Goal: Transaction & Acquisition: Book appointment/travel/reservation

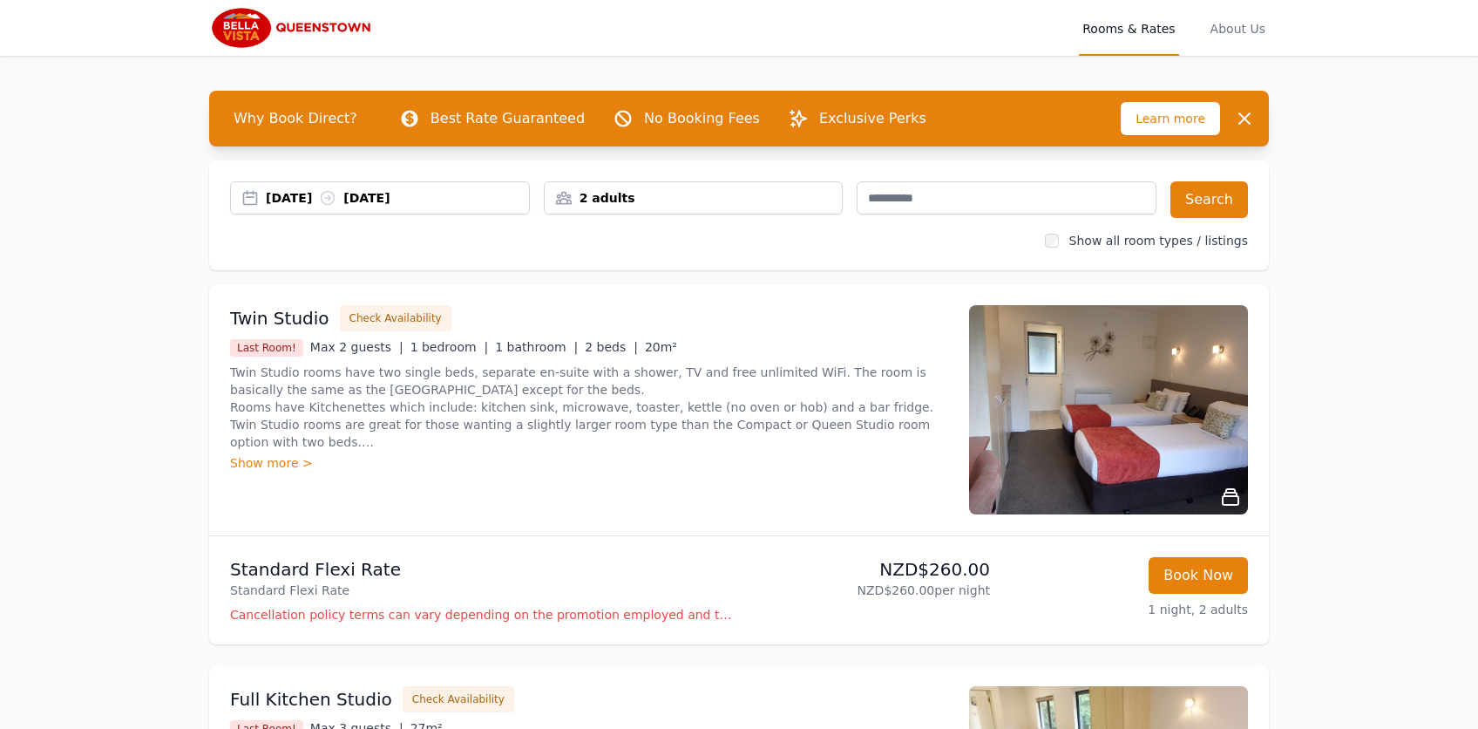
click at [288, 199] on div "[DATE] [DATE]" at bounding box center [397, 197] width 263 height 17
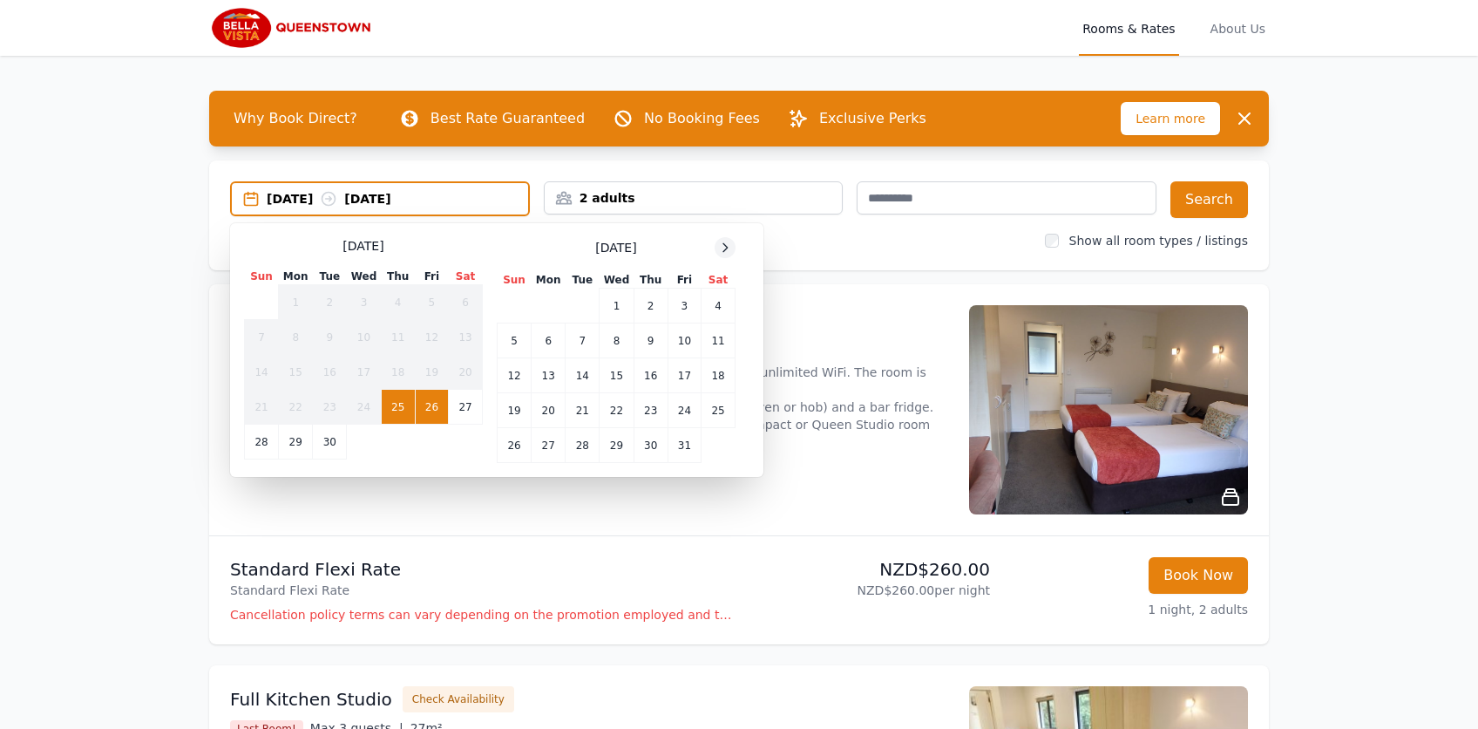
click at [730, 251] on icon at bounding box center [725, 248] width 14 height 14
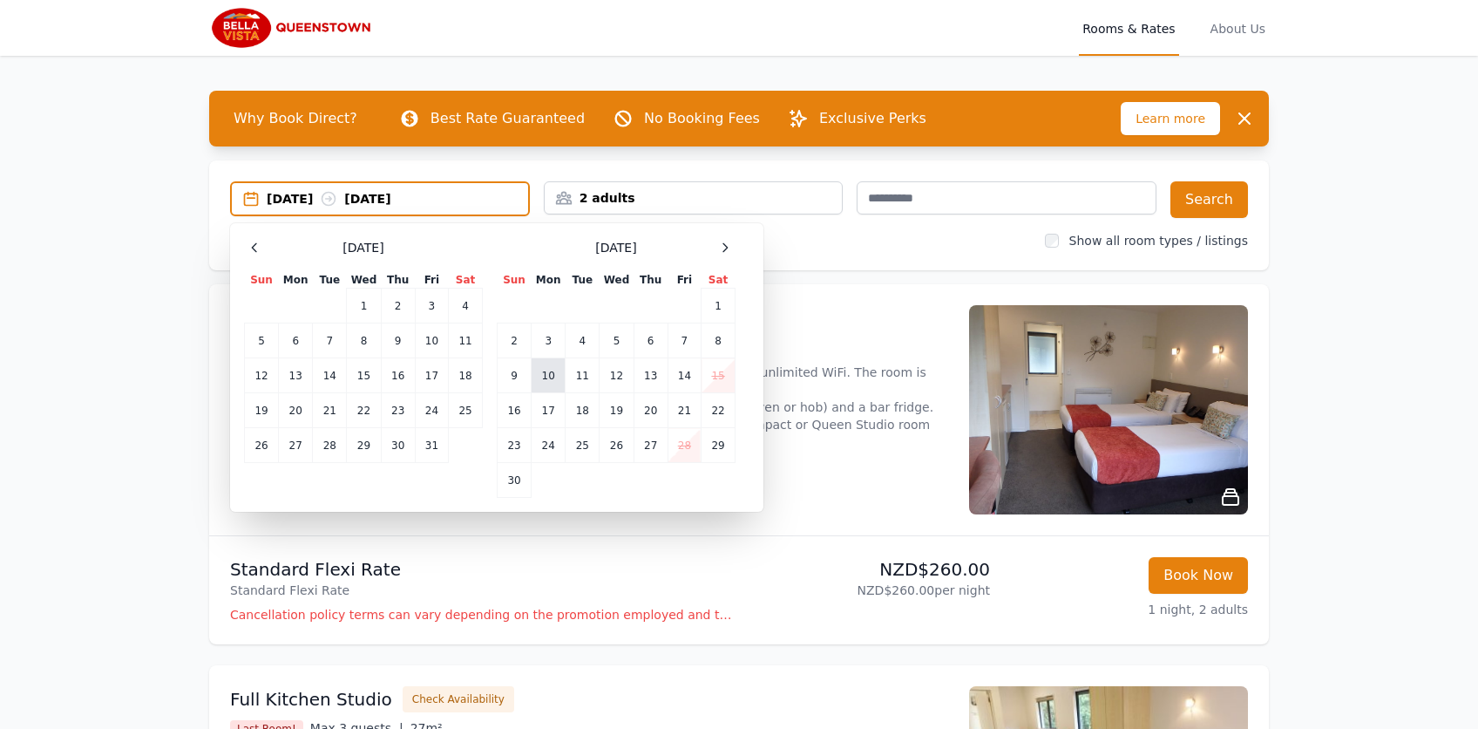
click at [552, 372] on td "10" at bounding box center [549, 375] width 34 height 35
click at [611, 372] on td "12" at bounding box center [617, 375] width 34 height 35
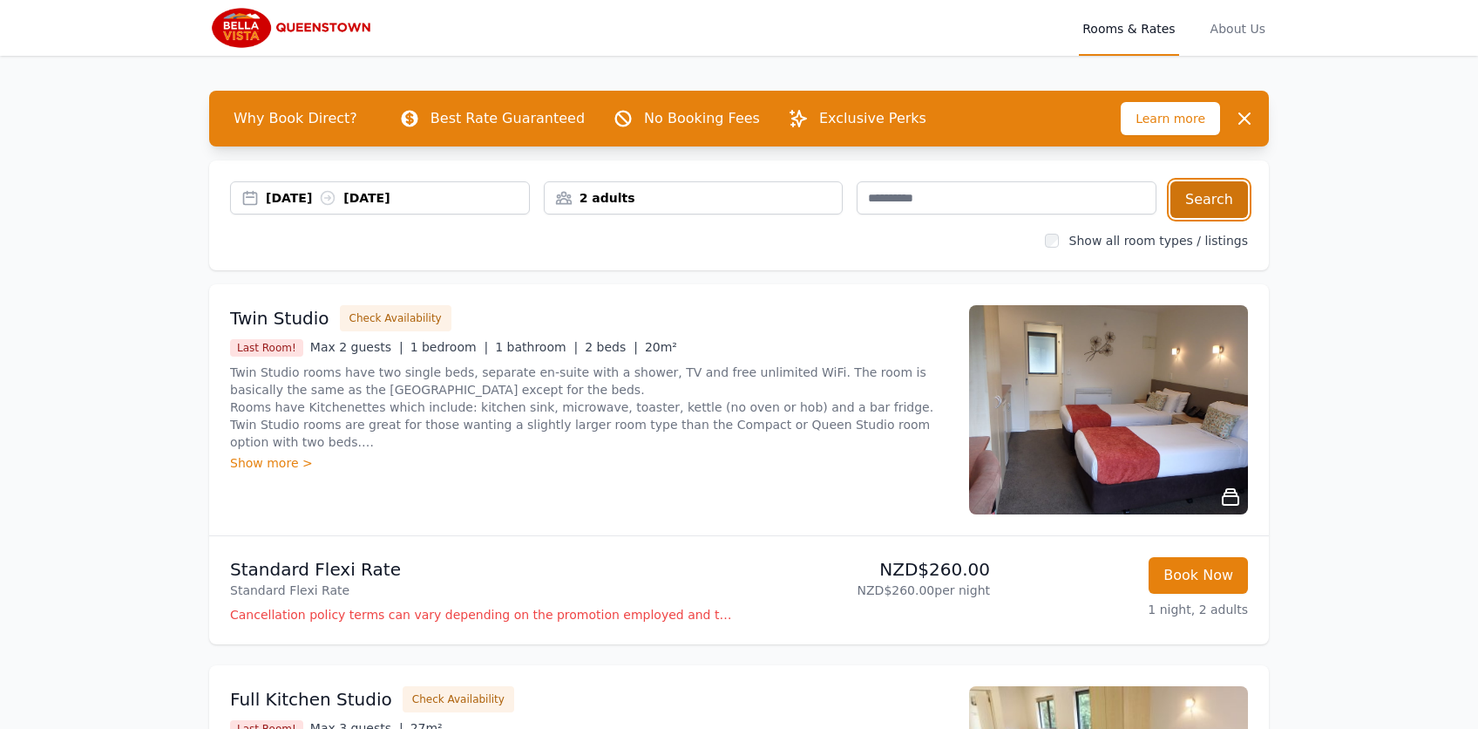
click at [1238, 194] on button "Search" at bounding box center [1210, 199] width 78 height 37
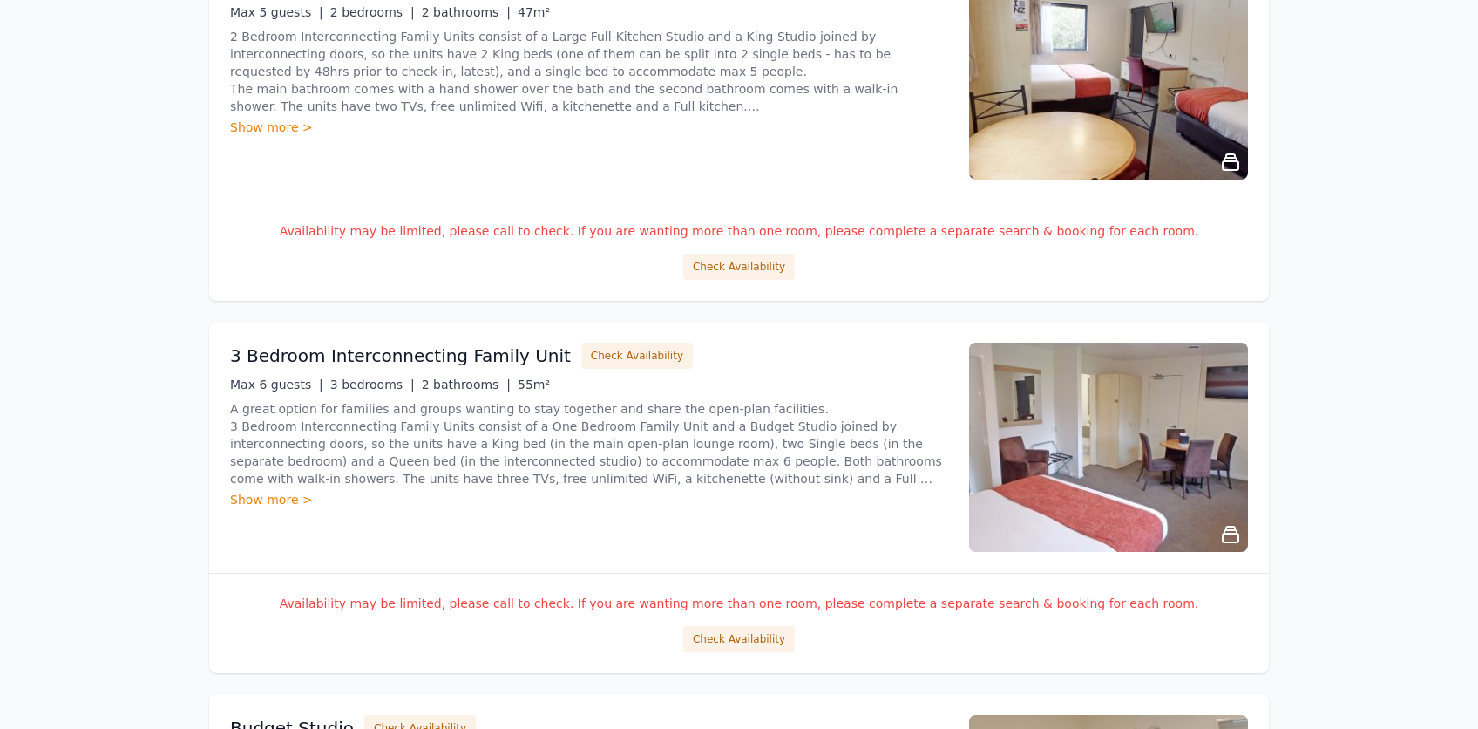
scroll to position [785, 0]
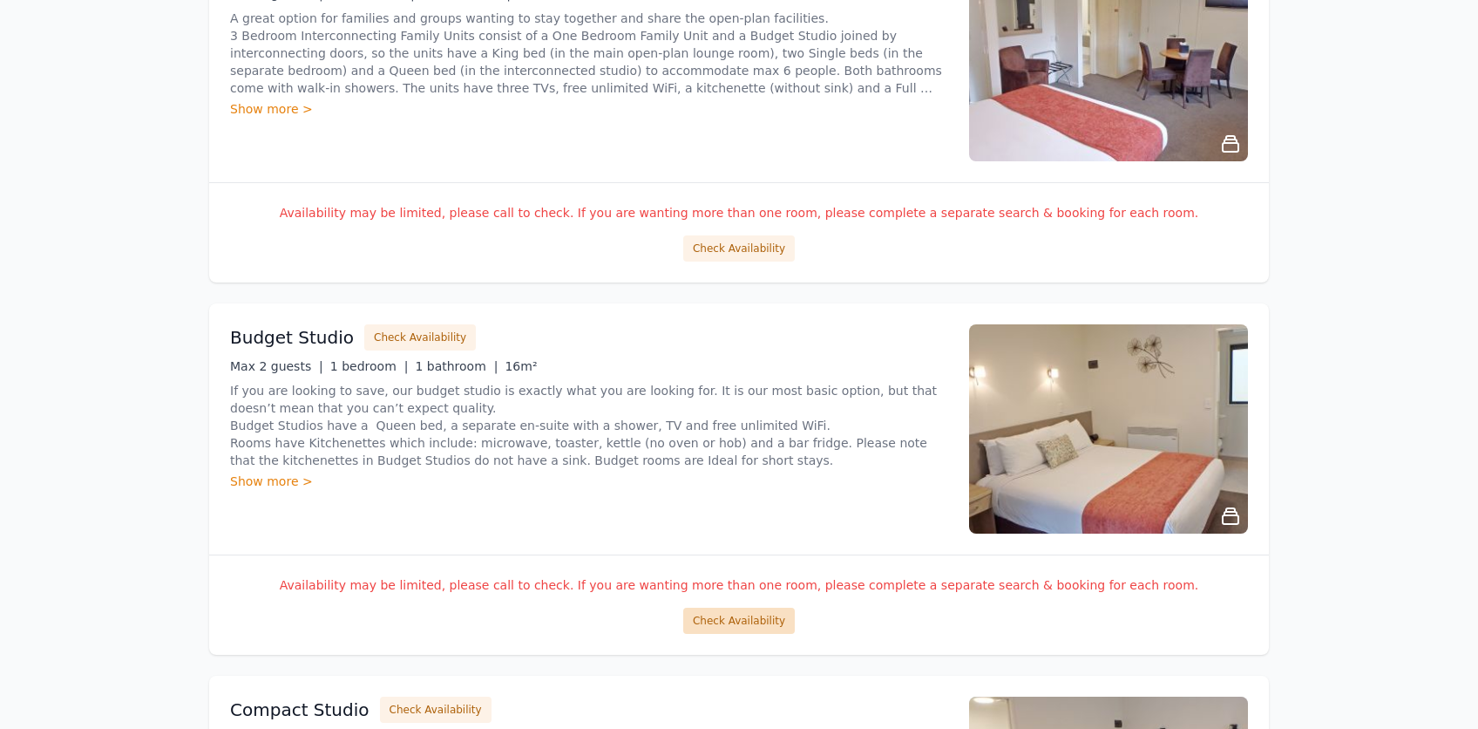
click at [740, 624] on button "Check Availability" at bounding box center [739, 621] width 112 height 26
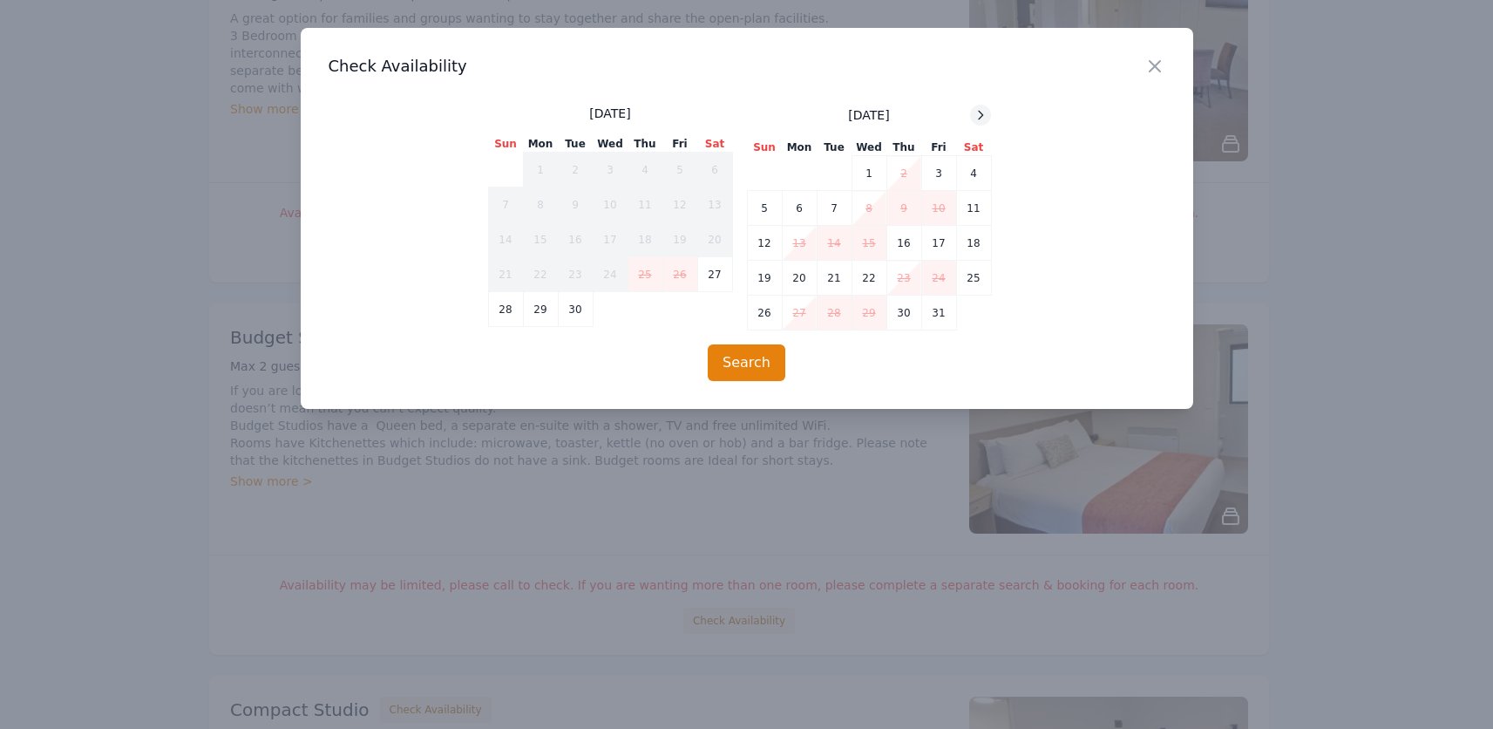
click at [989, 112] on div at bounding box center [980, 115] width 21 height 21
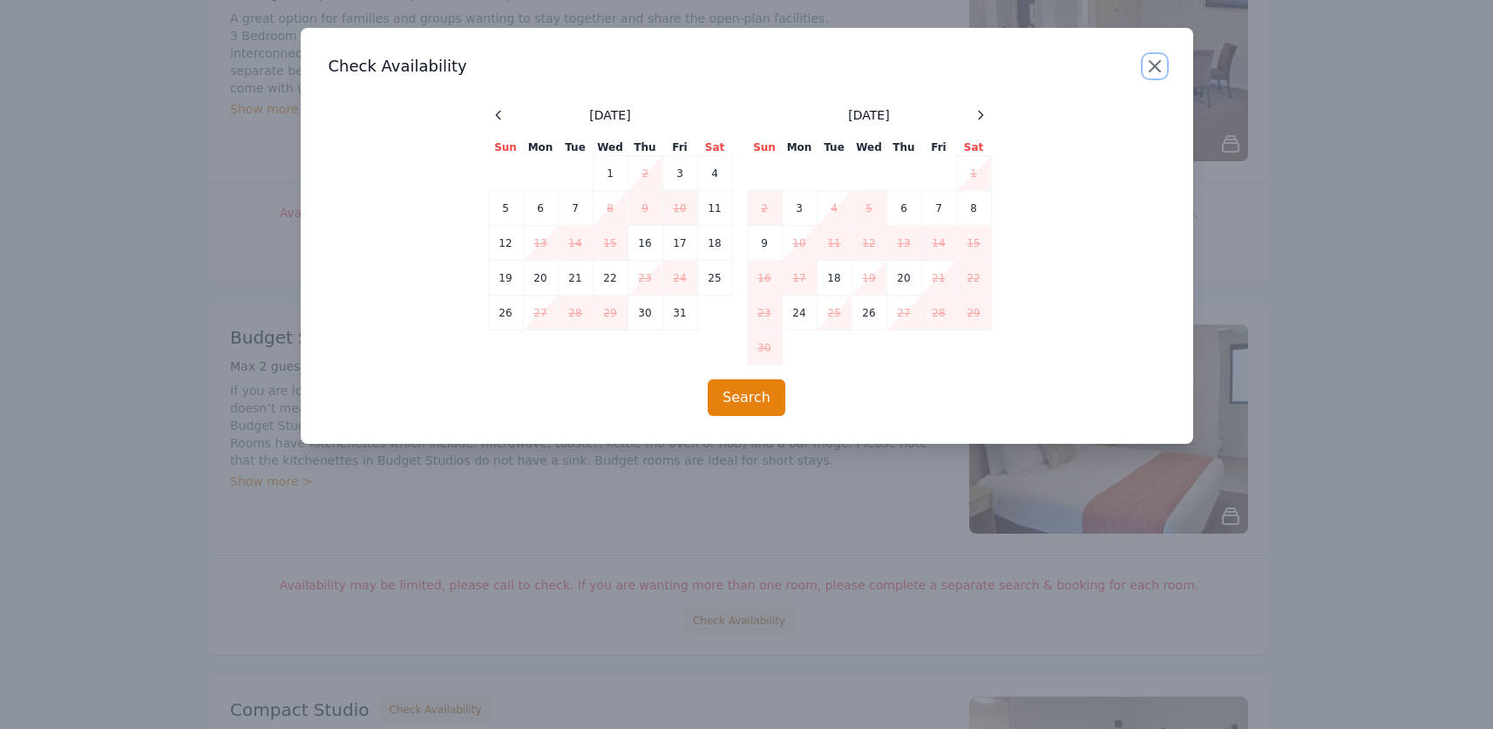
click at [1158, 65] on icon "button" at bounding box center [1155, 66] width 21 height 21
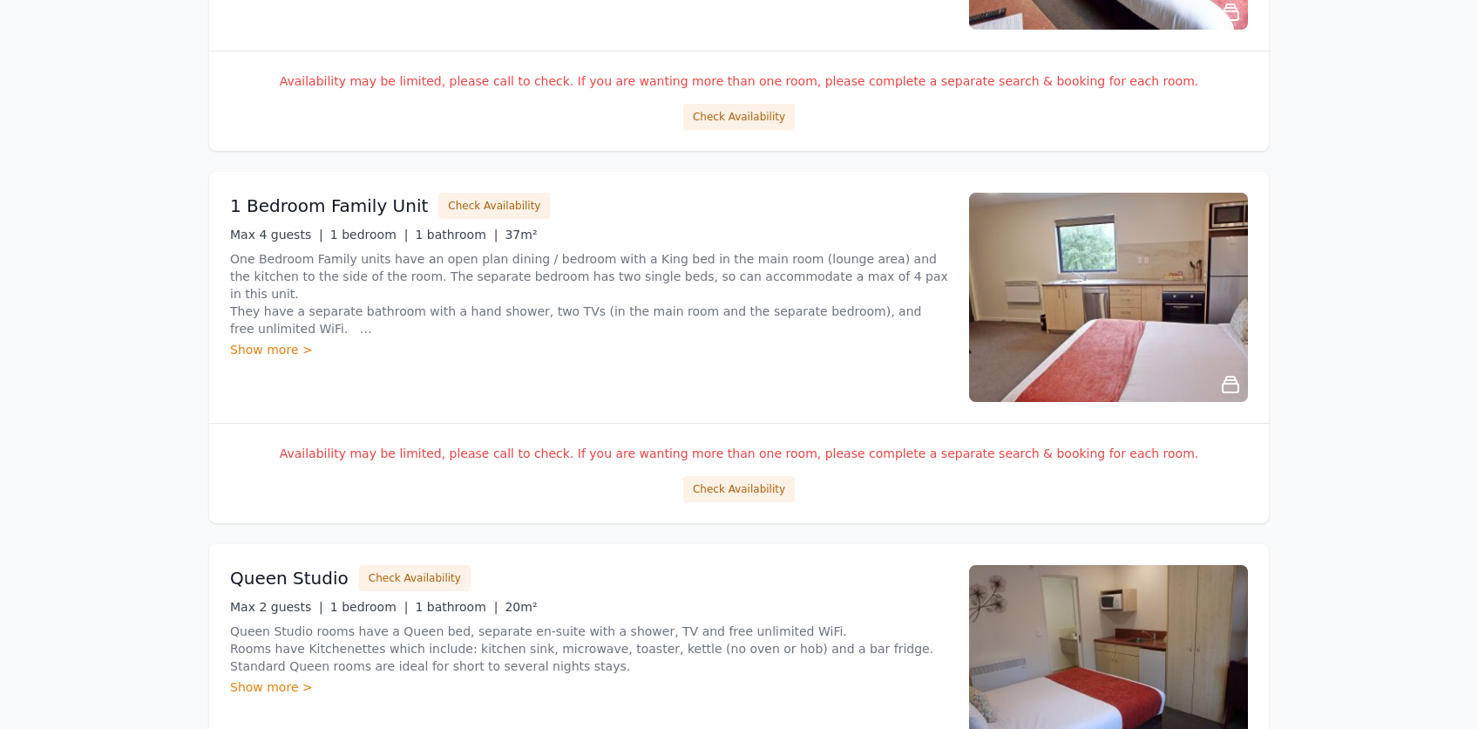
scroll to position [2615, 0]
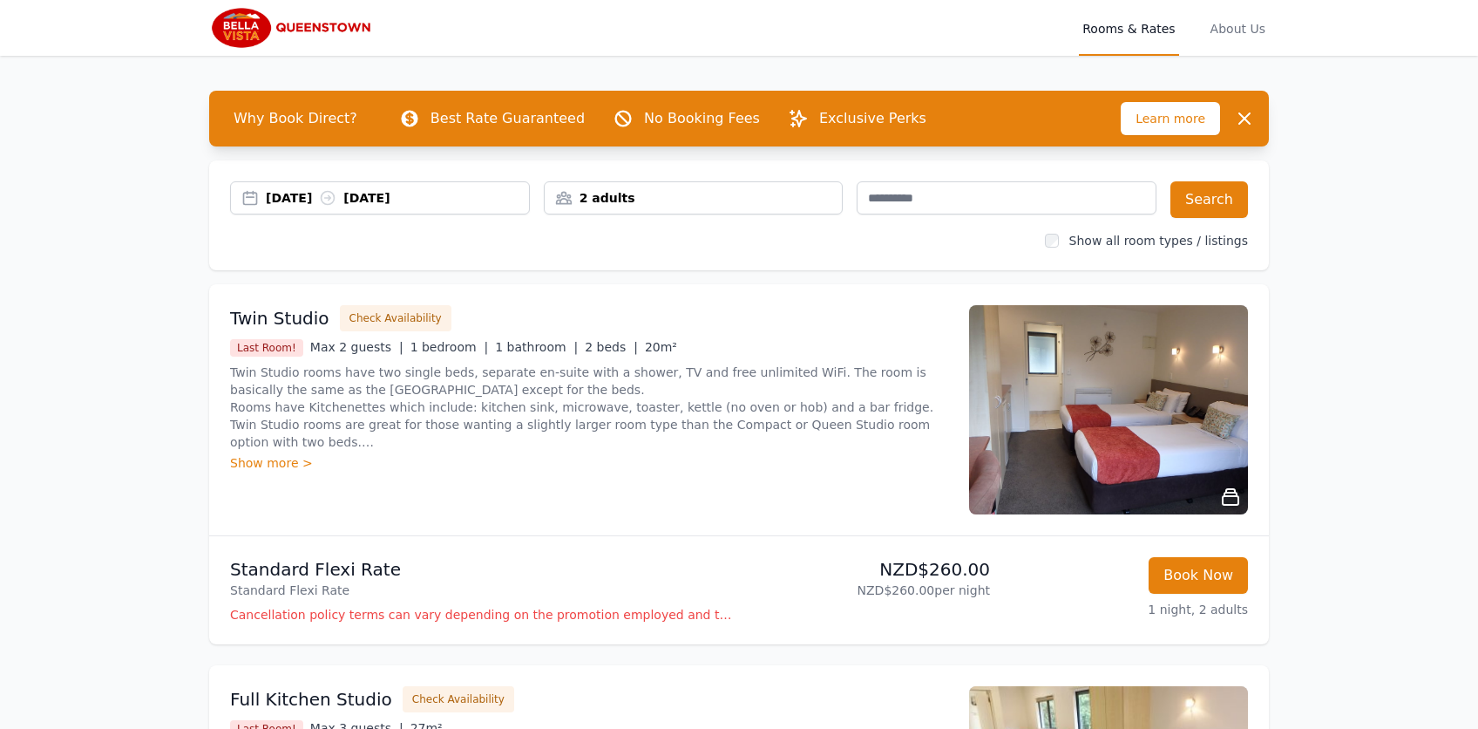
click at [295, 200] on div "[DATE] [DATE]" at bounding box center [397, 197] width 263 height 17
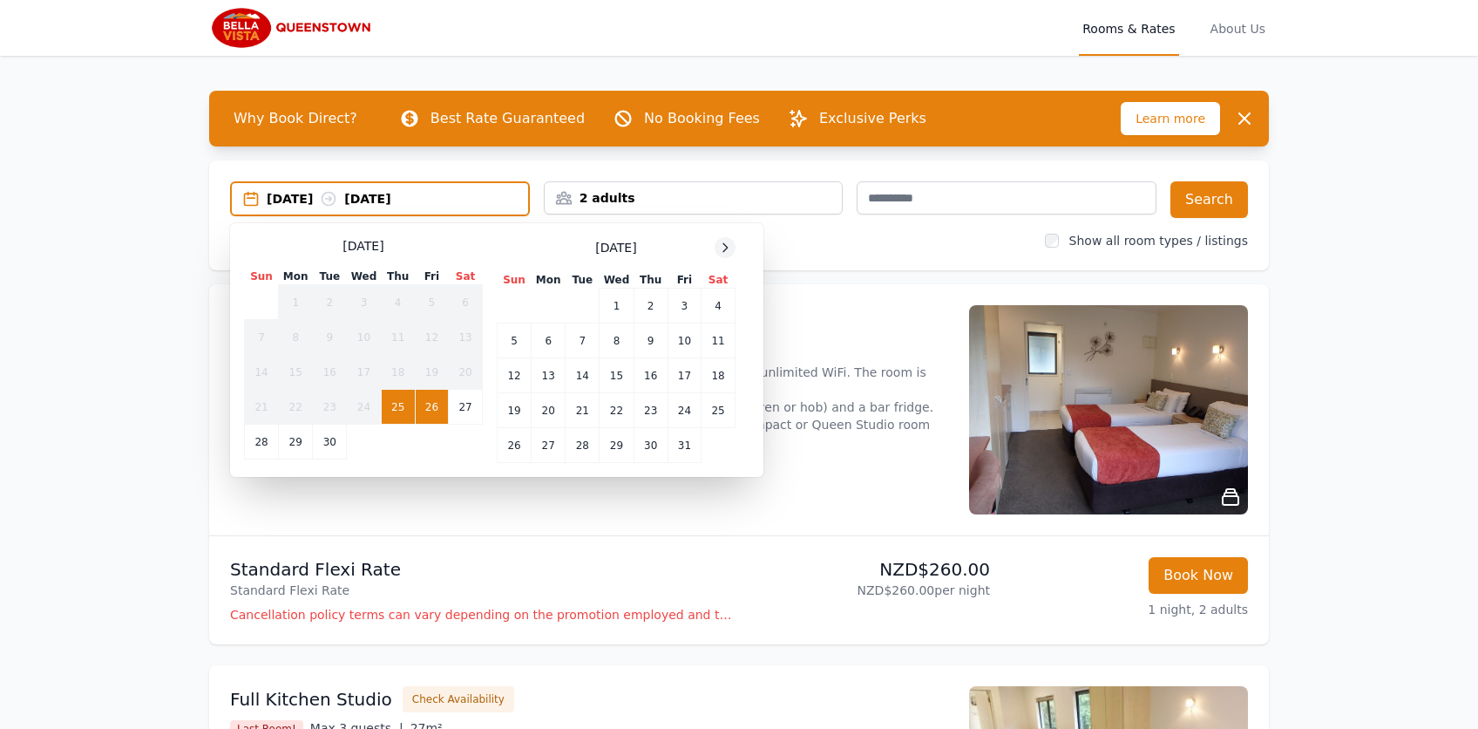
click at [730, 246] on icon at bounding box center [725, 248] width 14 height 14
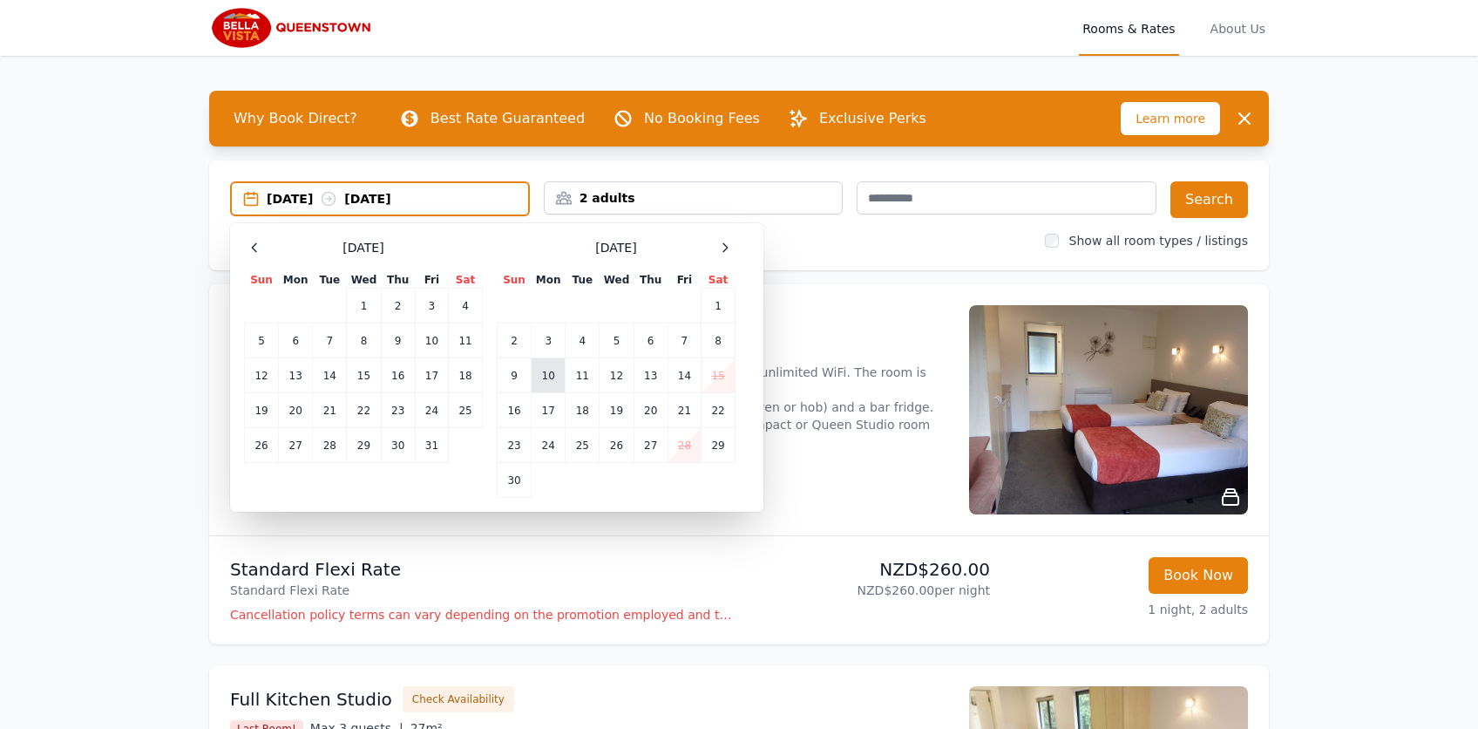
click at [542, 372] on td "10" at bounding box center [549, 375] width 34 height 35
click at [607, 377] on td "12" at bounding box center [617, 375] width 34 height 35
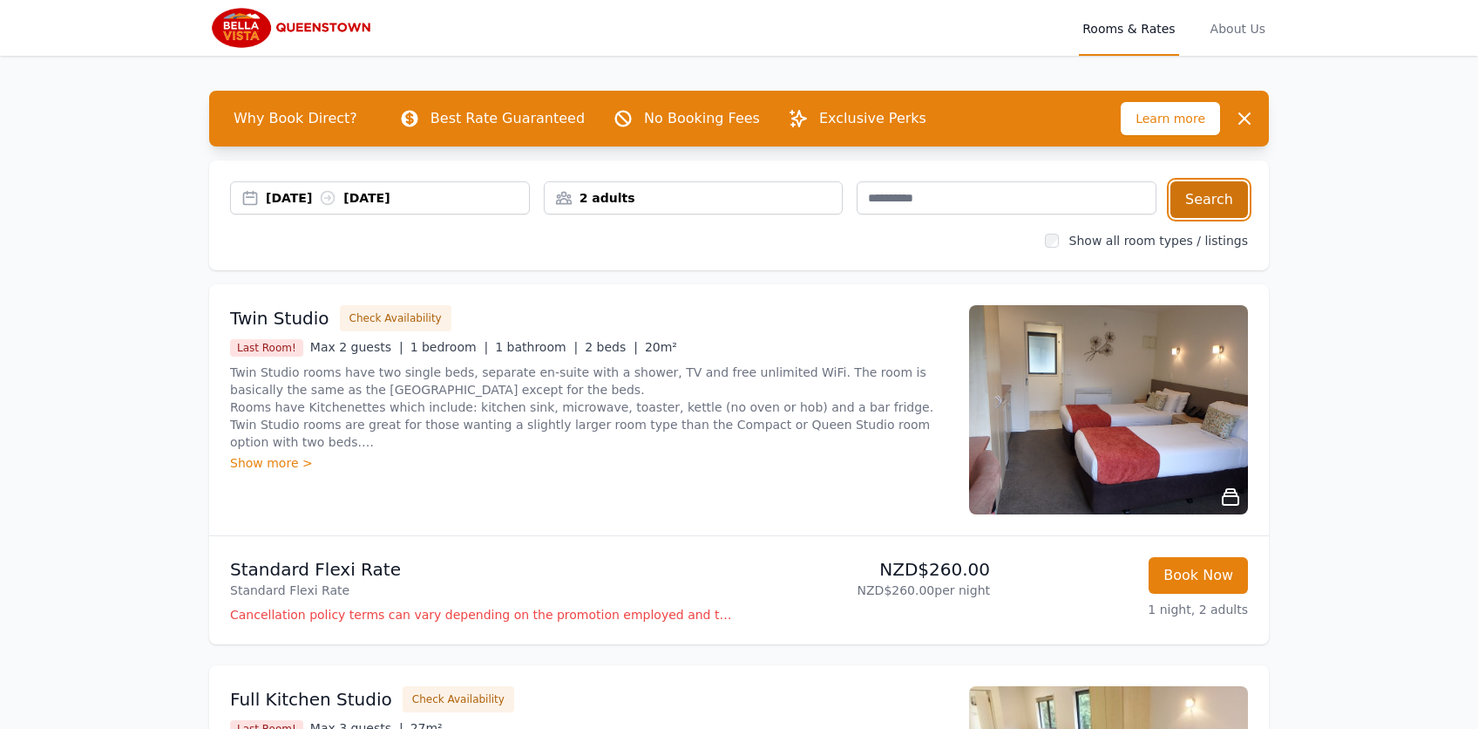
click at [1213, 198] on button "Search" at bounding box center [1210, 199] width 78 height 37
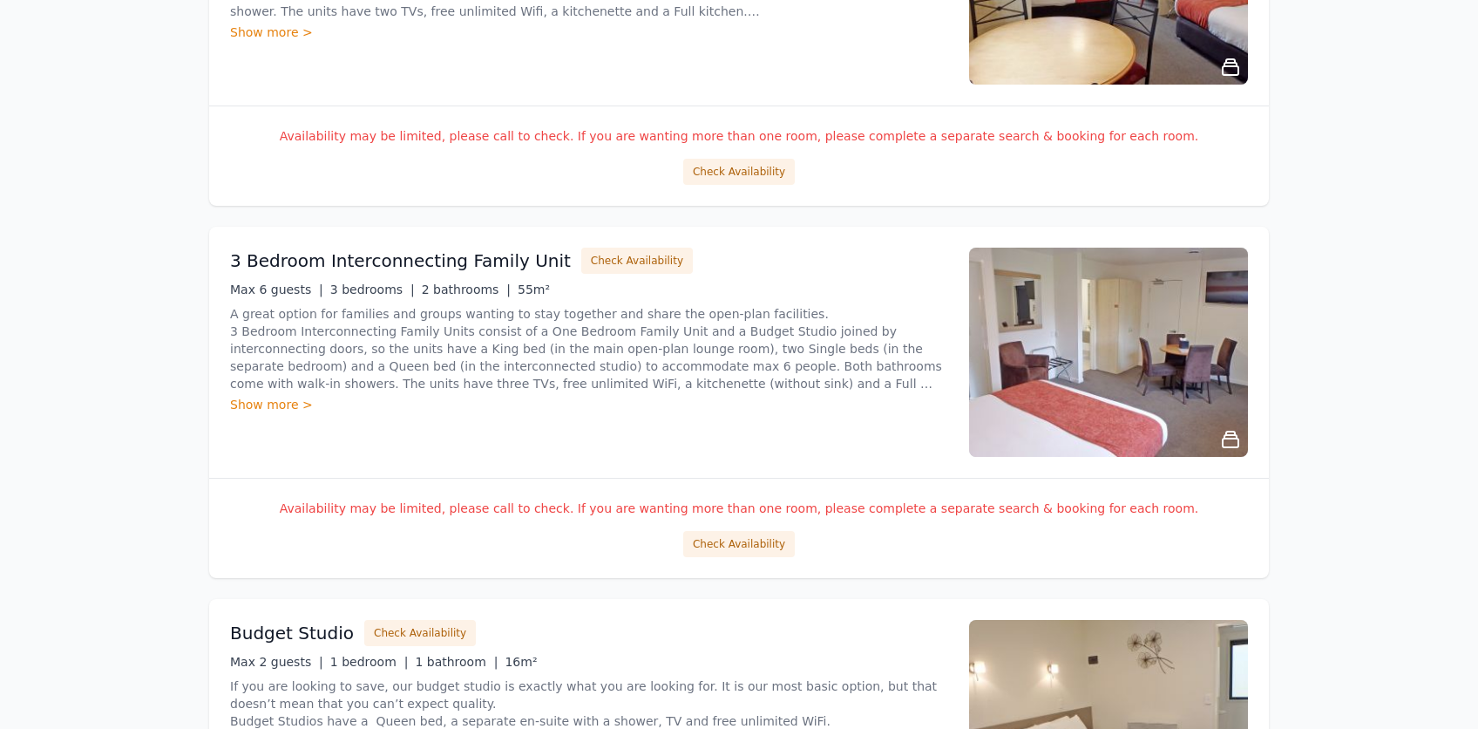
scroll to position [221, 0]
